Goal: Find specific page/section: Find specific page/section

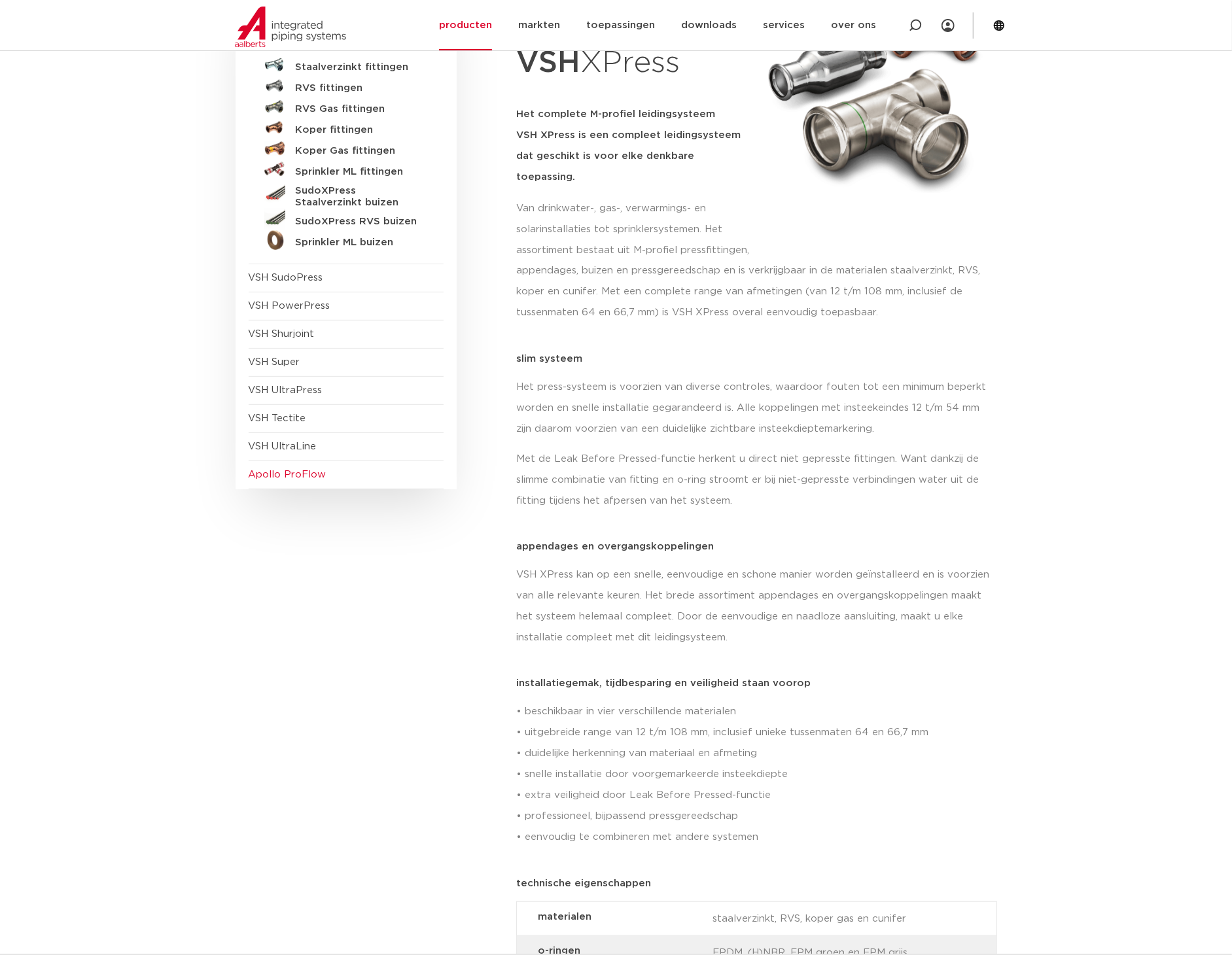
scroll to position [218, 0]
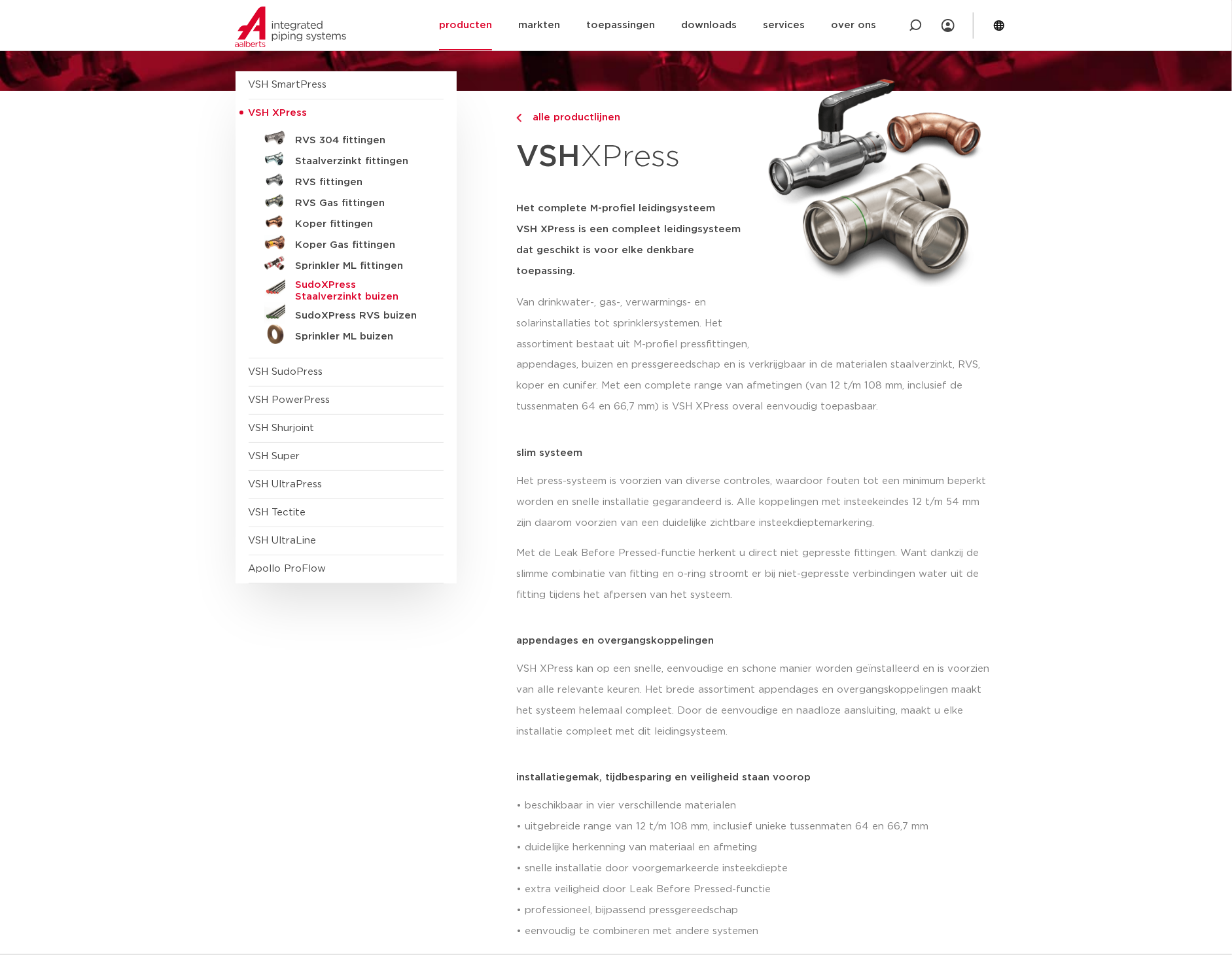
scroll to position [73, 0]
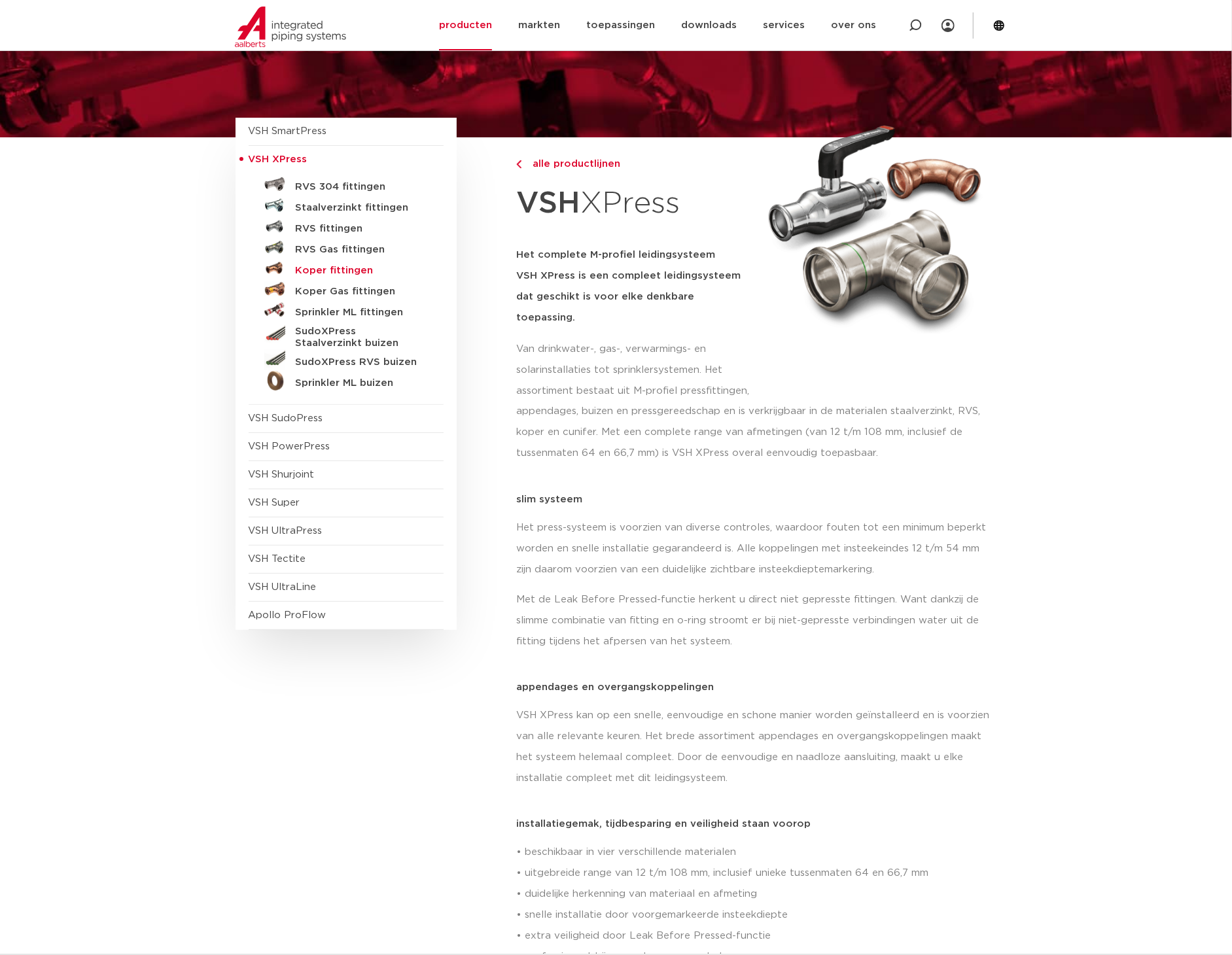
click at [341, 269] on h5 "Koper fittingen" at bounding box center [360, 270] width 130 height 12
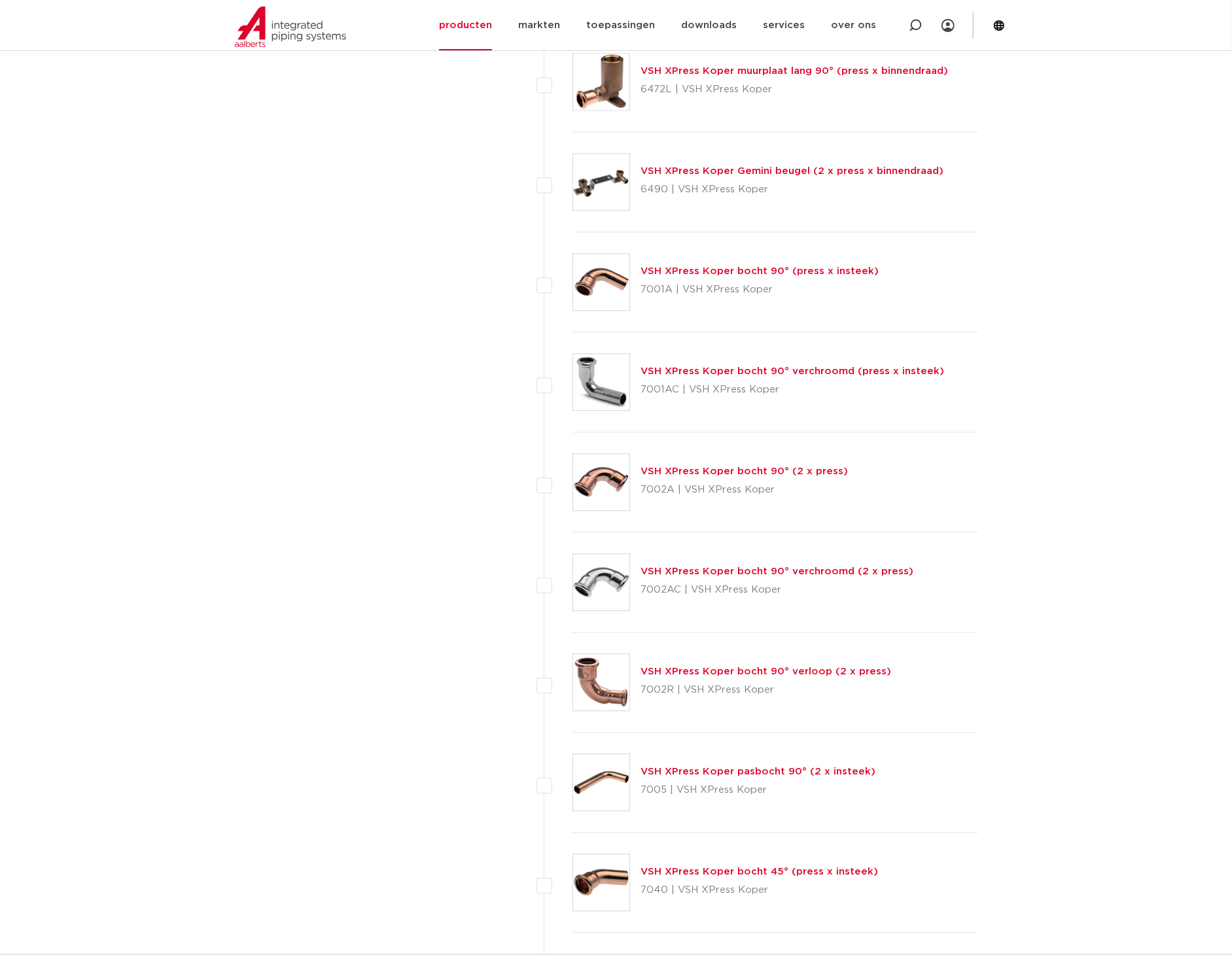
scroll to position [2035, 0]
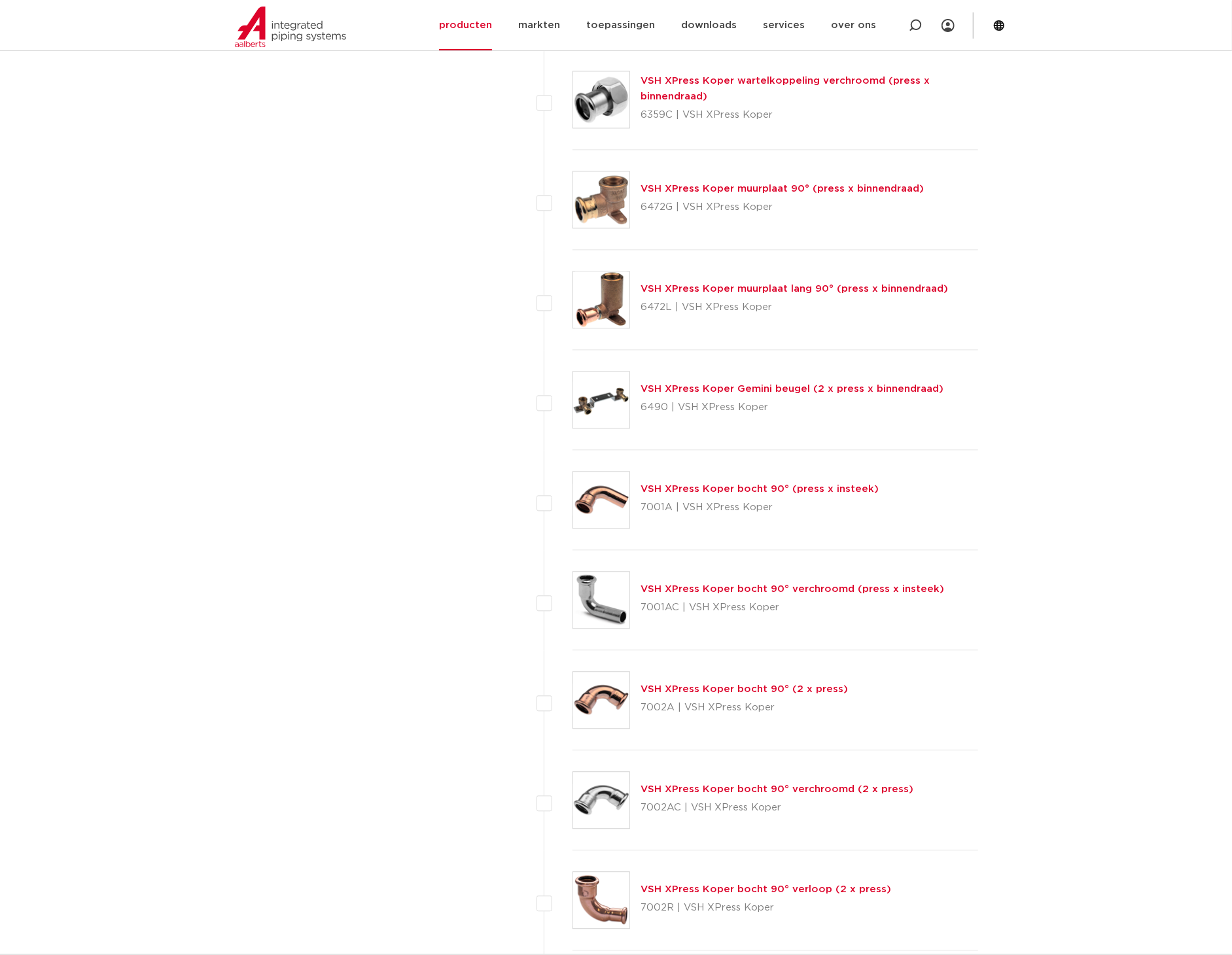
click at [752, 187] on link "VSH XPress Koper muurplaat 90° (press x binnendraad)" at bounding box center [782, 189] width 284 height 9
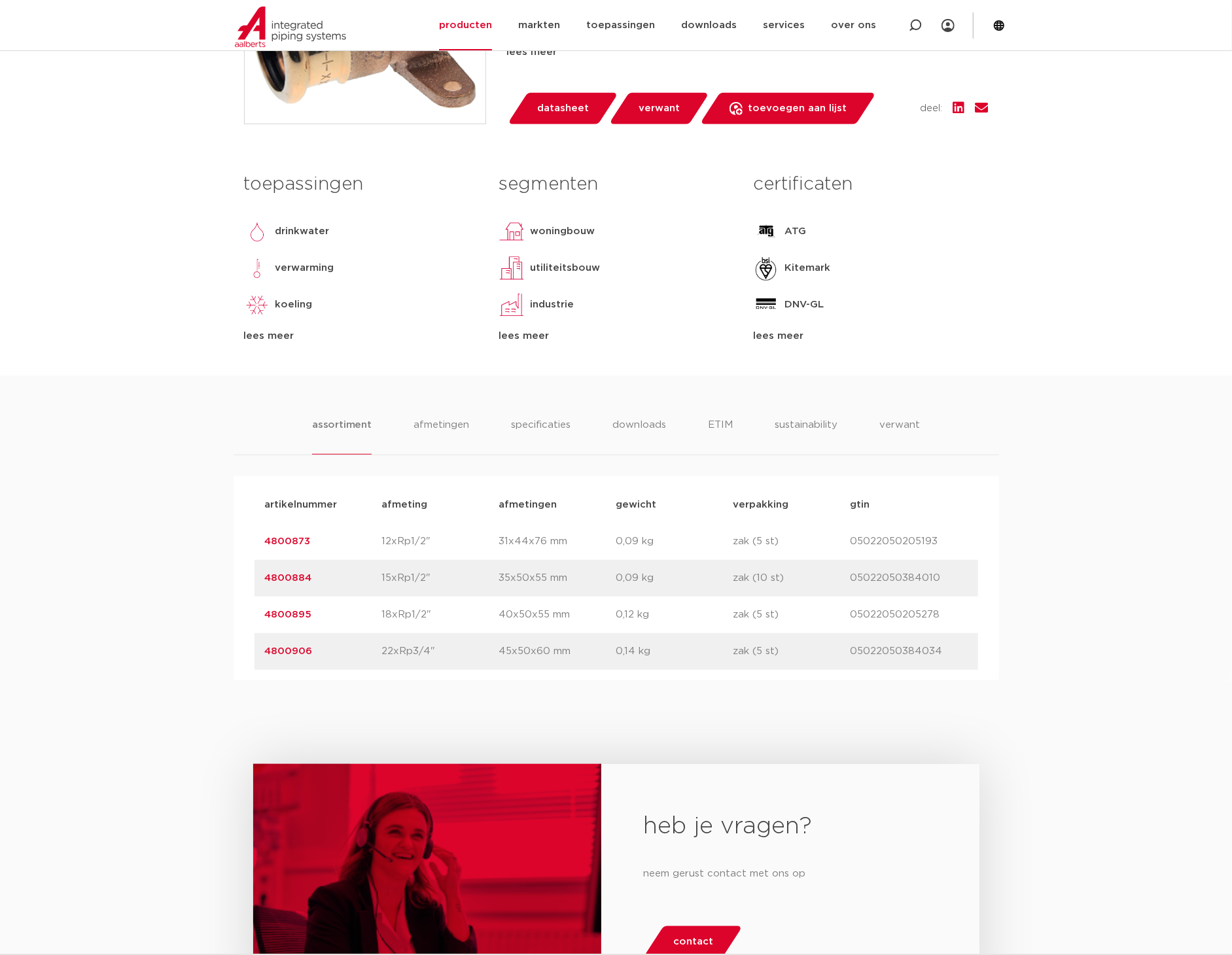
scroll to position [508, 0]
